Goal: Transaction & Acquisition: Download file/media

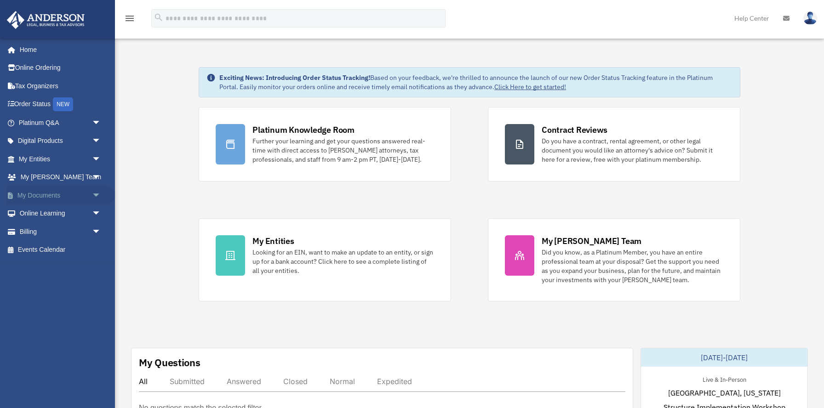
click at [96, 195] on span "arrow_drop_down" at bounding box center [101, 195] width 18 height 19
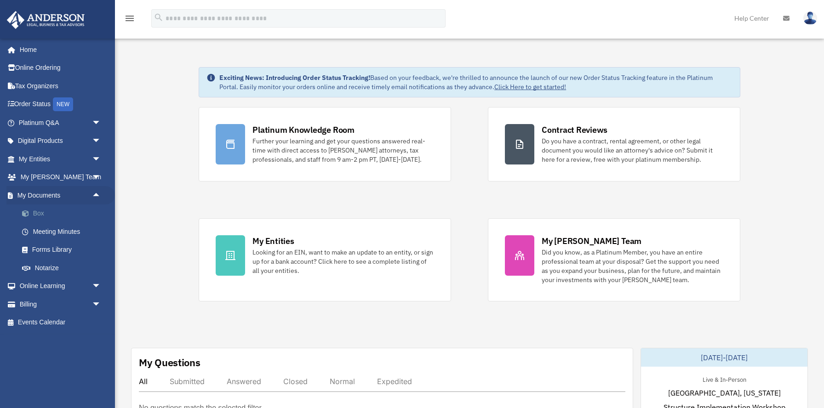
click at [40, 213] on link "Box" at bounding box center [64, 214] width 102 height 18
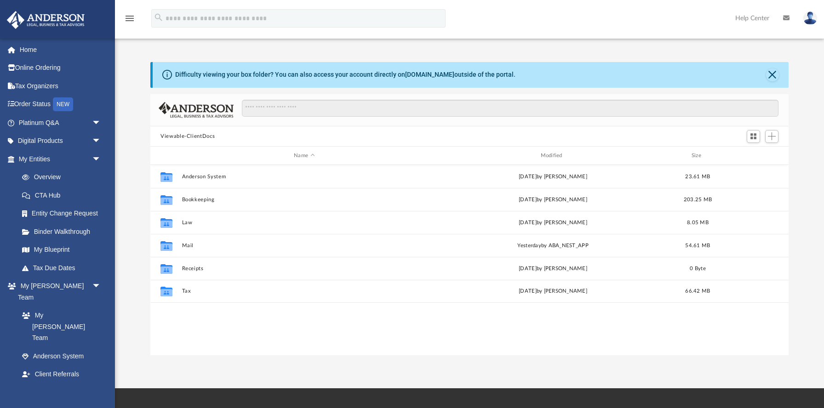
scroll to position [209, 638]
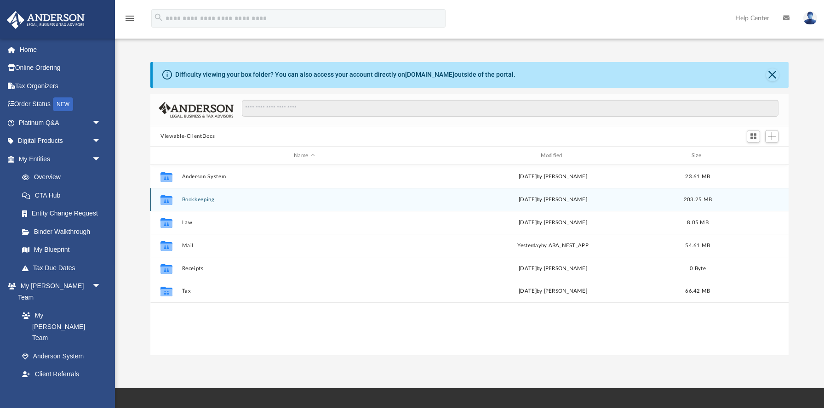
click at [200, 198] on button "Bookkeeping" at bounding box center [304, 200] width 245 height 6
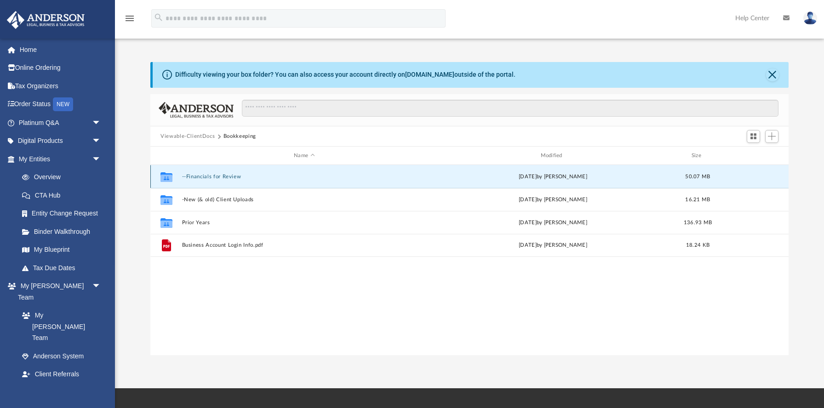
click at [209, 177] on button "--Financials for Review" at bounding box center [304, 177] width 245 height 6
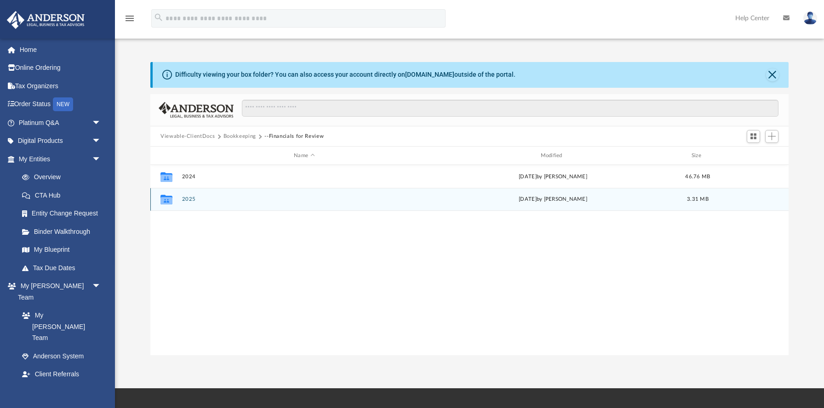
click at [193, 197] on button "2025" at bounding box center [304, 200] width 245 height 6
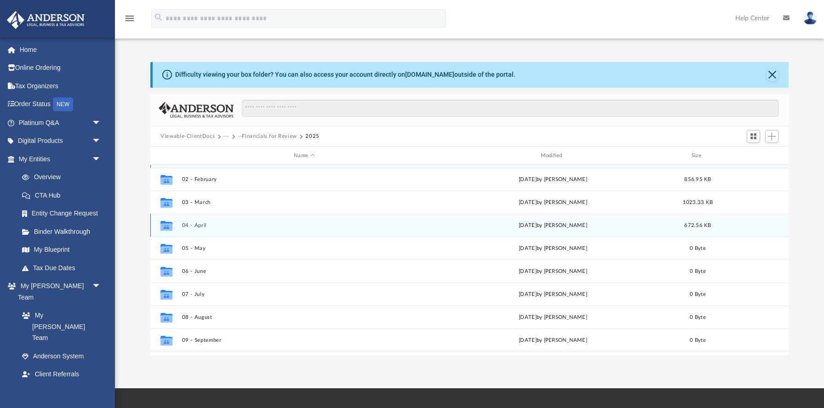
scroll to position [21, 0]
click at [192, 222] on button "04 - April" at bounding box center [304, 225] width 245 height 6
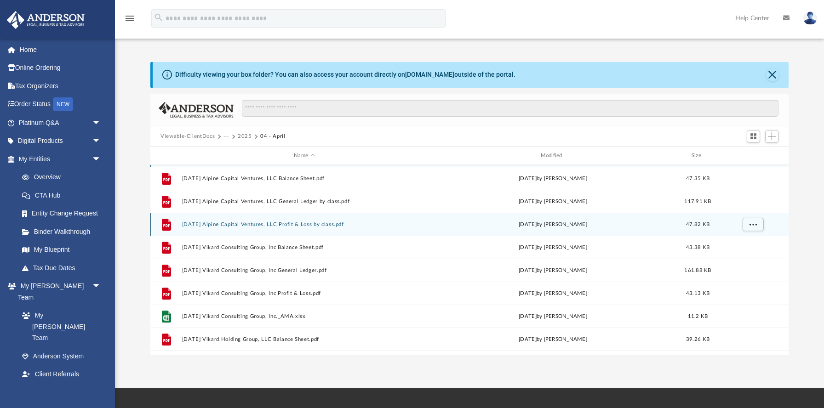
scroll to position [0, 0]
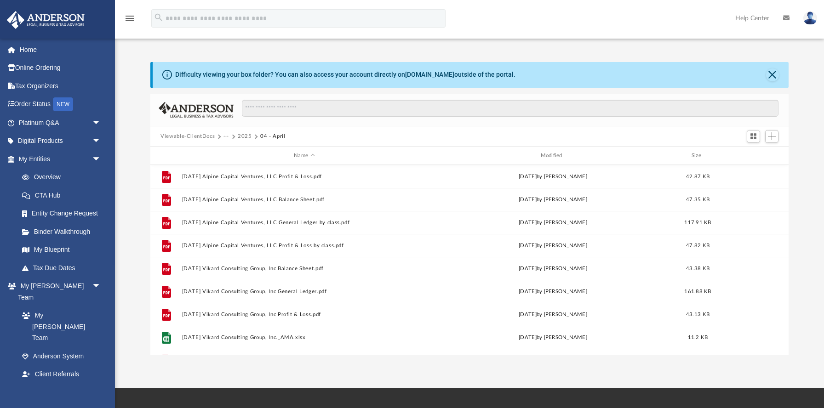
click at [246, 137] on button "2025" at bounding box center [245, 136] width 14 height 8
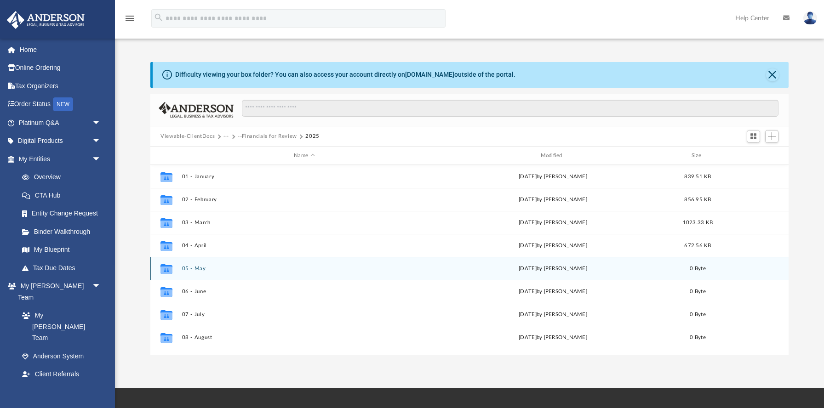
click at [198, 268] on button "05 - May" at bounding box center [304, 269] width 245 height 6
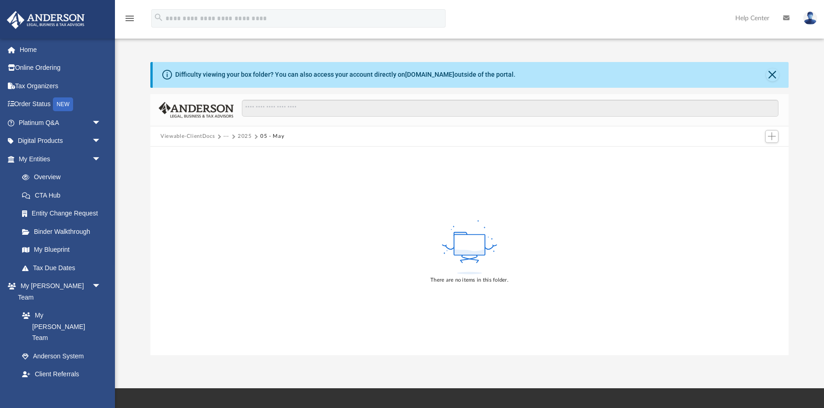
click at [247, 136] on button "2025" at bounding box center [245, 136] width 14 height 8
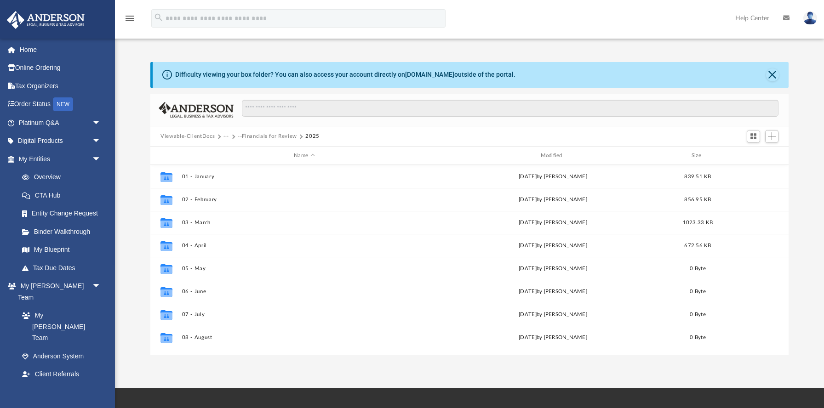
scroll to position [209, 638]
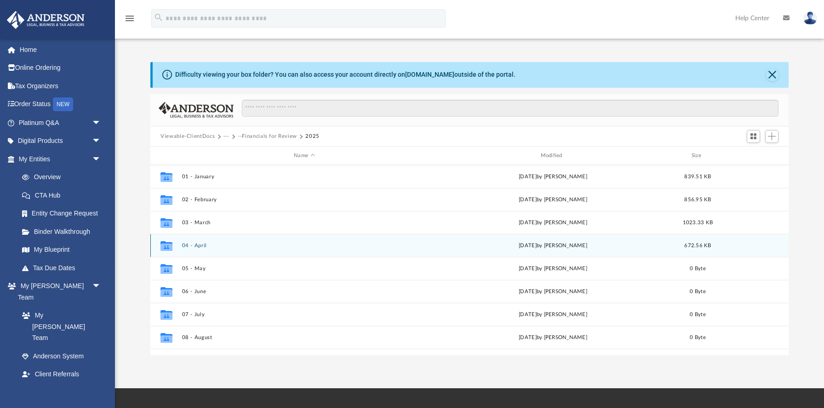
click at [200, 248] on button "04 - April" at bounding box center [304, 246] width 245 height 6
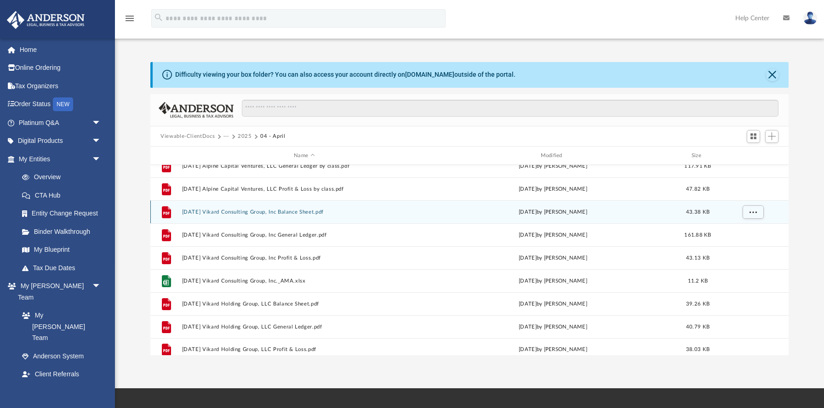
scroll to position [58, 0]
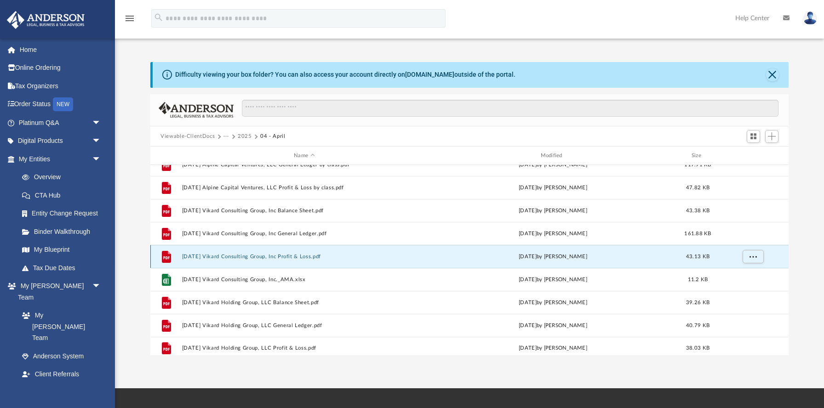
click at [297, 258] on button "[DATE] Vikard Consulting Group, Inc Profit & Loss.pdf" at bounding box center [304, 257] width 245 height 6
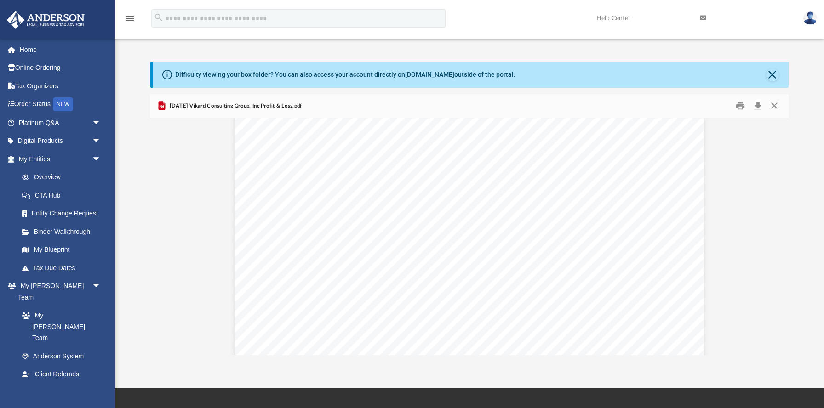
scroll to position [0, 0]
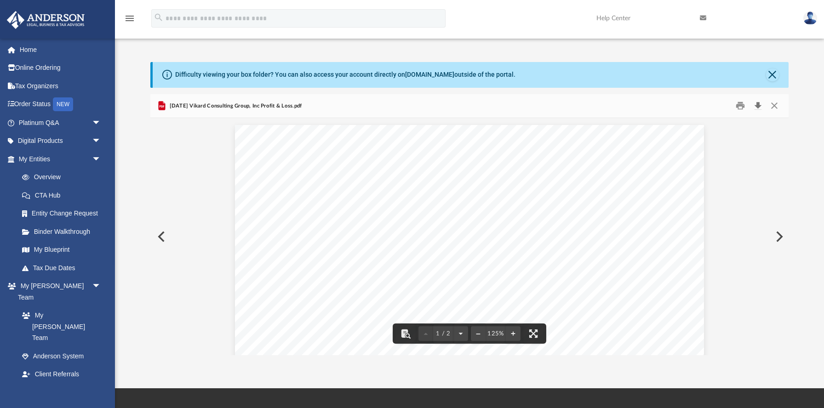
click at [759, 106] on button "Download" at bounding box center [757, 106] width 17 height 14
